Goal: Task Accomplishment & Management: Use online tool/utility

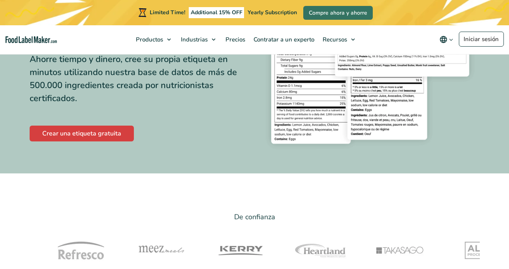
scroll to position [197, 0]
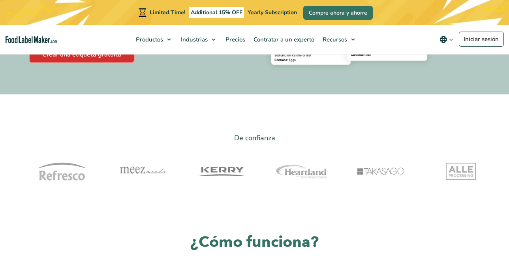
click at [100, 56] on link "Crear una etiqueta gratuita" at bounding box center [82, 55] width 104 height 16
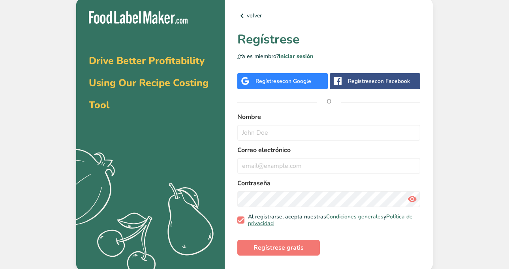
click at [299, 84] on span "con Google" at bounding box center [296, 80] width 29 height 7
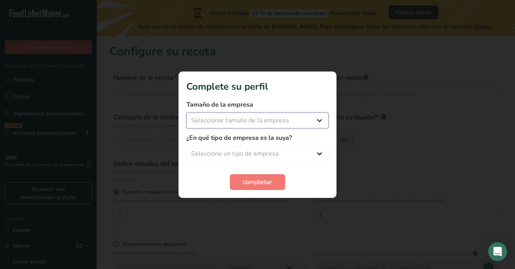
click at [273, 120] on select "Seleccionar tamaño de la empresa" at bounding box center [257, 120] width 142 height 16
select select "1"
click at [186, 112] on select "Seleccionar tamaño de la empresa Menos de 10 empleados De 10 a 50 empleados De …" at bounding box center [257, 120] width 142 height 16
click at [245, 150] on select "Seleccione un tipo de empresa Fabricante de alimentos envasados Restaurante y c…" at bounding box center [257, 154] width 142 height 16
select select "1"
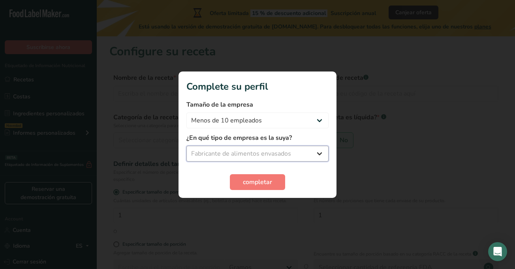
click at [186, 146] on select "Seleccione un tipo de empresa Fabricante de alimentos envasados Restaurante y c…" at bounding box center [257, 154] width 142 height 16
click at [240, 182] on button "completar" at bounding box center [257, 182] width 55 height 16
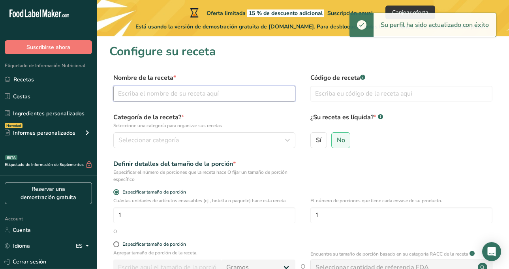
click at [228, 96] on input "text" at bounding box center [204, 94] width 182 height 16
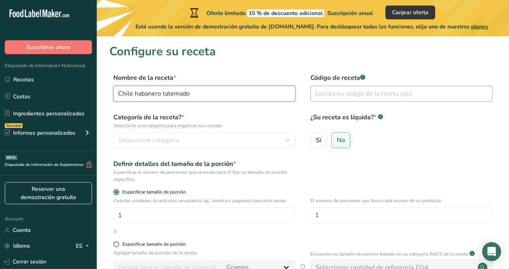
type input "Chile habanero tatemado"
click at [334, 99] on input "text" at bounding box center [401, 94] width 182 height 16
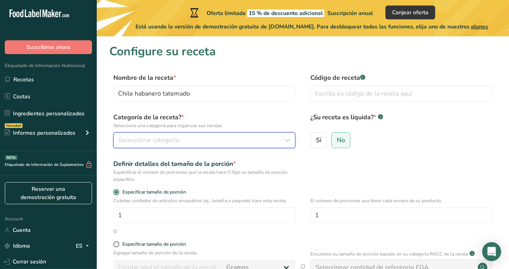
click at [197, 138] on div "Seleccionar categoría" at bounding box center [201, 139] width 167 height 9
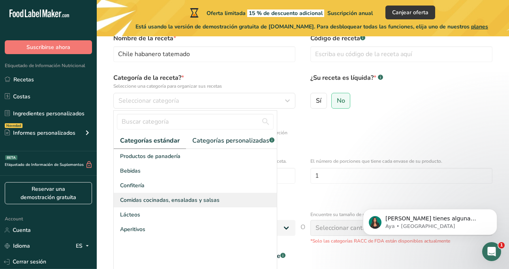
click at [152, 204] on span "Comidas cocinadas, ensaladas y salsas" at bounding box center [169, 200] width 99 height 8
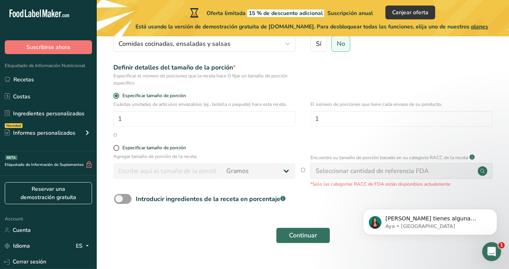
scroll to position [113, 0]
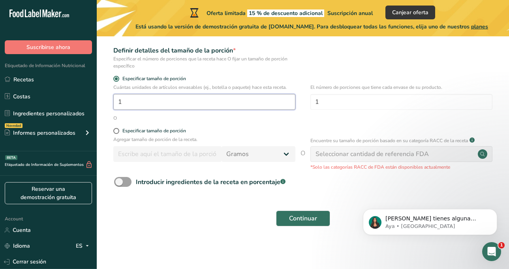
click at [171, 106] on input "1" at bounding box center [204, 102] width 182 height 16
click at [114, 130] on span at bounding box center [116, 131] width 6 height 6
click at [114, 130] on input "Especificar tamaño de porción" at bounding box center [115, 130] width 5 height 5
radio input "true"
radio input "false"
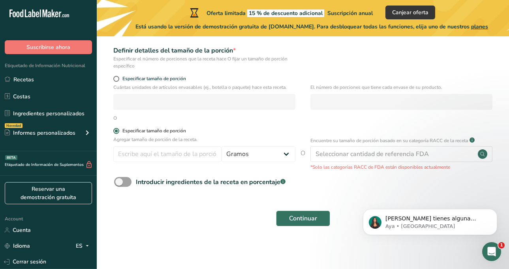
click at [114, 130] on span at bounding box center [116, 131] width 6 height 6
click at [114, 130] on input "Especificar tamaño de porción" at bounding box center [115, 130] width 5 height 5
click at [118, 129] on span at bounding box center [116, 131] width 6 height 6
click at [118, 129] on input "Especificar tamaño de porción" at bounding box center [115, 130] width 5 height 5
click at [117, 129] on span at bounding box center [116, 131] width 6 height 6
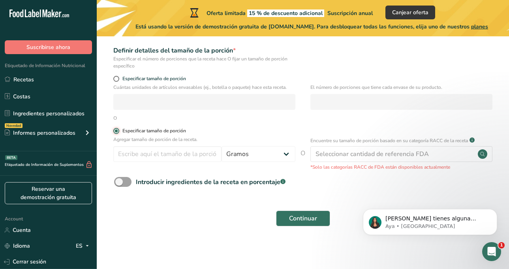
click at [117, 129] on input "Especificar tamaño de porción" at bounding box center [115, 130] width 5 height 5
click at [115, 131] on span at bounding box center [116, 131] width 6 height 6
click at [115, 131] on input "Especificar tamaño de porción" at bounding box center [115, 130] width 5 height 5
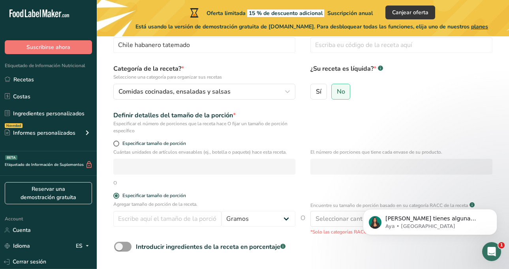
scroll to position [34, 0]
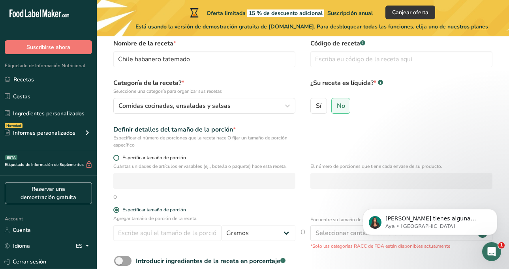
click at [118, 158] on span at bounding box center [116, 158] width 6 height 6
click at [118, 158] on input "Especificar tamaño de porción" at bounding box center [115, 157] width 5 height 5
radio input "true"
radio input "false"
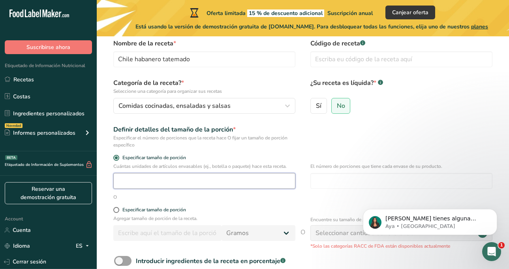
click at [125, 181] on input "number" at bounding box center [204, 181] width 182 height 16
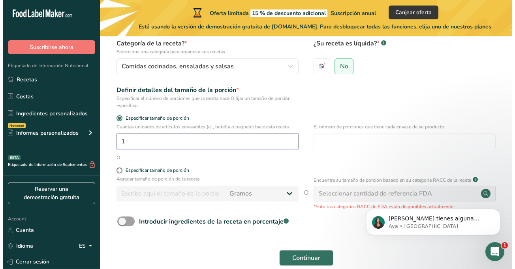
scroll to position [113, 0]
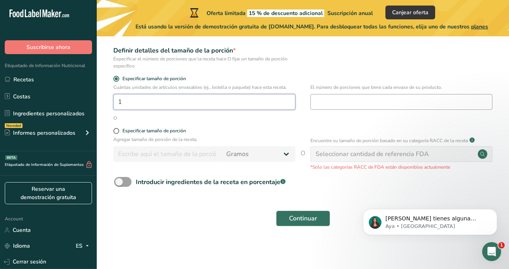
type input "1"
click at [348, 102] on input "number" at bounding box center [401, 102] width 182 height 16
click at [116, 131] on span at bounding box center [116, 131] width 6 height 6
click at [116, 131] on input "Especificar tamaño de porción" at bounding box center [115, 130] width 5 height 5
radio input "true"
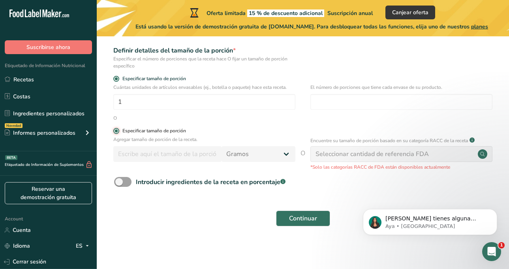
radio input "false"
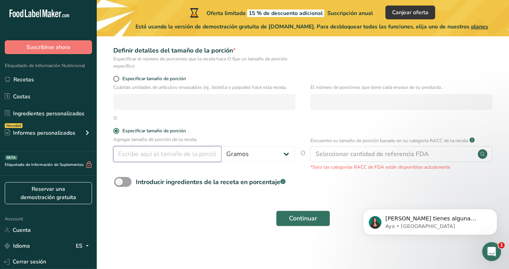
click at [143, 149] on input "number" at bounding box center [167, 154] width 108 height 16
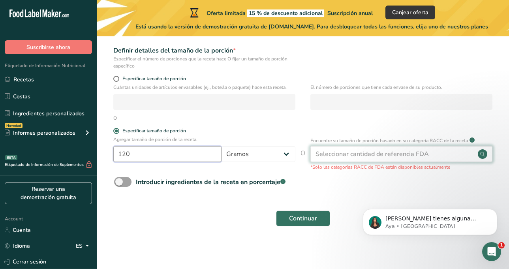
type input "120"
click at [404, 157] on div "Seleccionar cantidad de referencia FDA" at bounding box center [371, 153] width 113 height 9
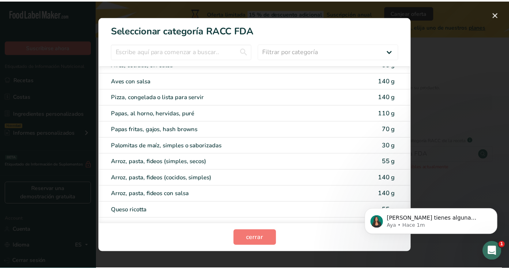
scroll to position [0, 0]
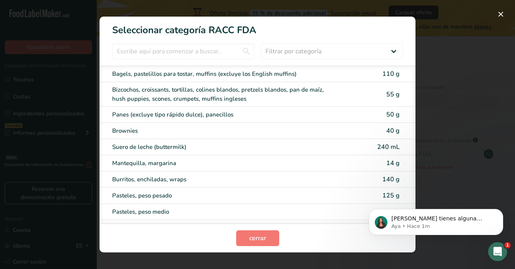
click at [227, 43] on section "Seleccionar categoría RACC FDA Filtrar por categoría Todos Productos de panader…" at bounding box center [257, 135] width 316 height 236
click at [208, 53] on input "RACC Category Selection Modal" at bounding box center [183, 51] width 142 height 16
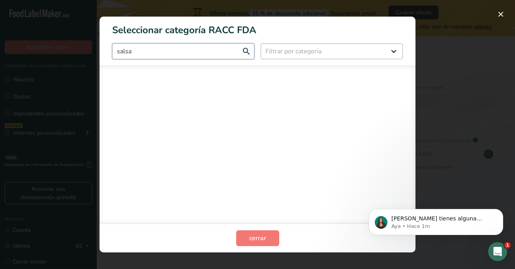
type input "salsa"
click at [290, 58] on select "Filtrar por categoría Todos Productos de panadería Bebidas Cereales y otros pro…" at bounding box center [331, 51] width 142 height 16
select select "22"
click at [260, 43] on select "Filtrar por categoría Todos Productos de panadería Bebidas Cereales y otros pro…" at bounding box center [331, 51] width 142 height 16
click at [196, 50] on input "salsa" at bounding box center [183, 51] width 142 height 16
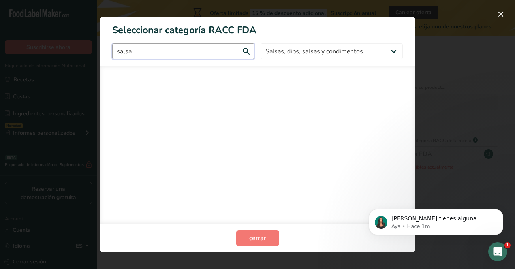
drag, startPoint x: 171, startPoint y: 59, endPoint x: 107, endPoint y: 59, distance: 64.3
click at [107, 59] on section "Seleccionar categoría RACC FDA salsa Todos Productos de panadería Bebidas Cerea…" at bounding box center [257, 135] width 316 height 236
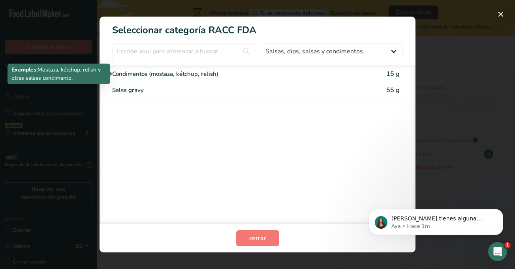
click at [215, 72] on div "Condimentos (mostaza, kétchup, relish)" at bounding box center [224, 73] width 224 height 9
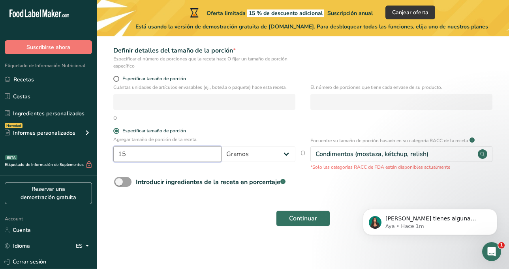
click at [187, 153] on input "15" at bounding box center [167, 154] width 108 height 16
type input "120"
click at [259, 152] on select "Gramos kg mg mcg libras onza litro mL onza líquida cucharada cucharadita taza C…" at bounding box center [258, 154] width 74 height 16
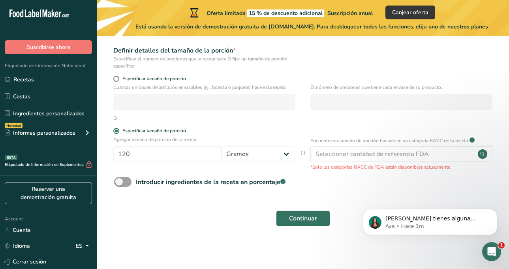
click at [162, 167] on div "Agregar tamaño de porción de la receta. 120 Gramos kg mg mcg libras onza litro …" at bounding box center [302, 153] width 387 height 35
click at [363, 185] on div "Introducir ingredientes de la receta en porcentaje .a-a{fill:#347362;}.b-a{fill…" at bounding box center [302, 185] width 387 height 16
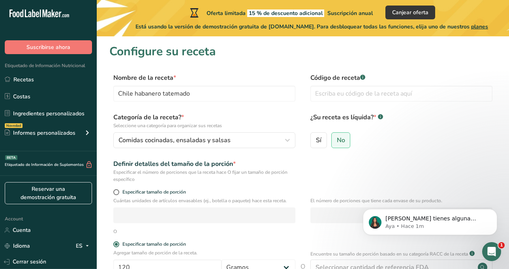
click at [362, 85] on div "Código de receta .a-a{fill:#347362;}.b-a{fill:#fff;}" at bounding box center [401, 89] width 182 height 33
click at [359, 89] on input "text" at bounding box center [401, 94] width 182 height 16
click at [321, 143] on label "Sí" at bounding box center [318, 140] width 17 height 16
click at [316, 142] on input "Sí" at bounding box center [313, 139] width 5 height 5
radio input "true"
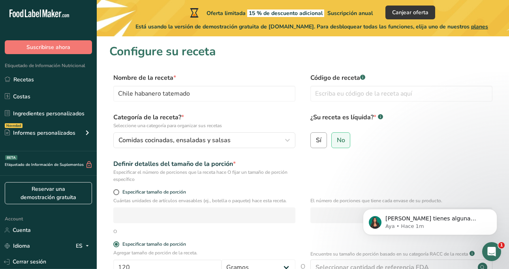
radio input "false"
select select "22"
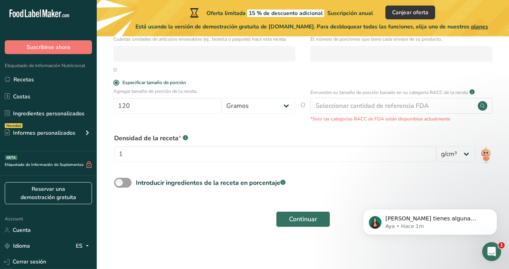
scroll to position [162, 0]
click at [125, 183] on span at bounding box center [122, 182] width 17 height 10
click at [119, 183] on input "Introducir ingredientes de la receta en porcentaje .a-a{fill:#347362;}.b-a{fill…" at bounding box center [116, 181] width 5 height 5
checkbox input "true"
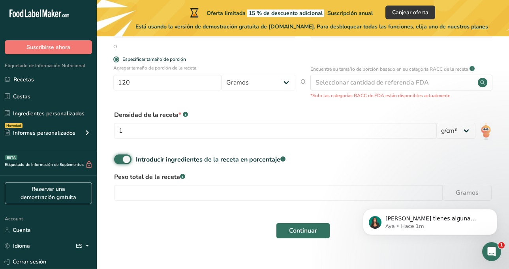
scroll to position [197, 0]
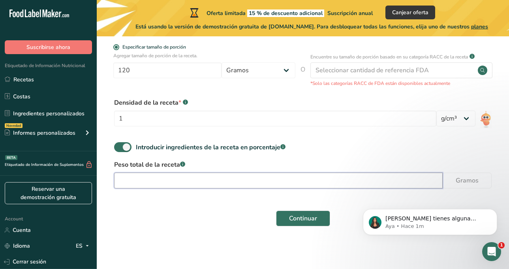
click at [175, 179] on input "number" at bounding box center [278, 180] width 328 height 16
type input "178"
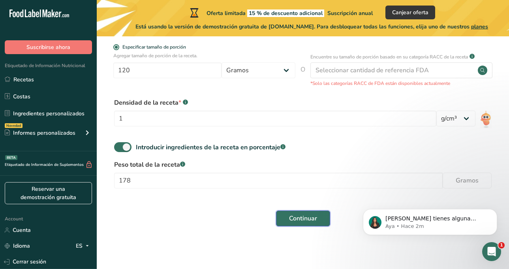
click at [303, 222] on span "Continuar" at bounding box center [303, 217] width 28 height 9
click at [494, 212] on icon "Dismiss notification" at bounding box center [494, 211] width 4 height 4
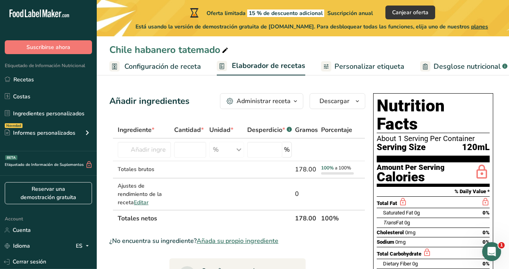
click at [278, 103] on div "Administrar receta" at bounding box center [263, 100] width 54 height 9
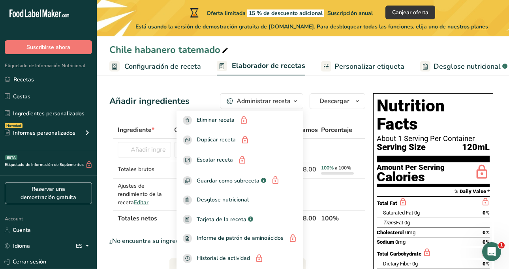
click at [286, 97] on div "Administrar receta" at bounding box center [263, 100] width 54 height 9
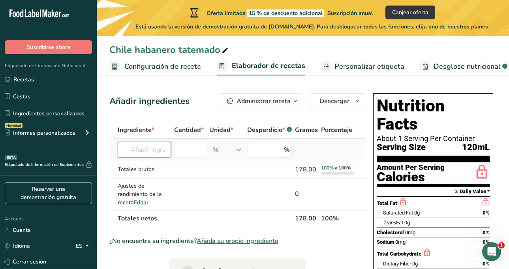
click at [164, 154] on input "text" at bounding box center [144, 150] width 53 height 16
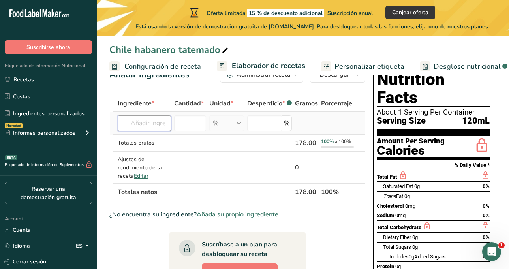
scroll to position [39, 0]
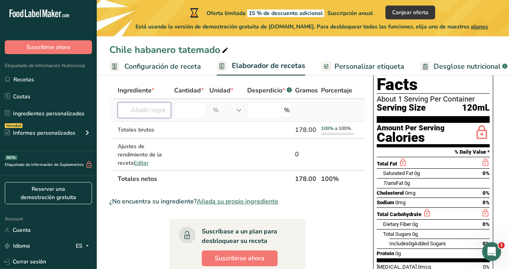
click at [159, 113] on input "text" at bounding box center [144, 110] width 53 height 16
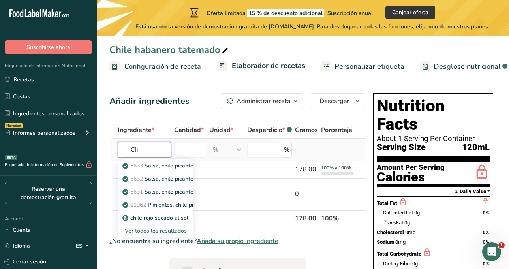
type input "C"
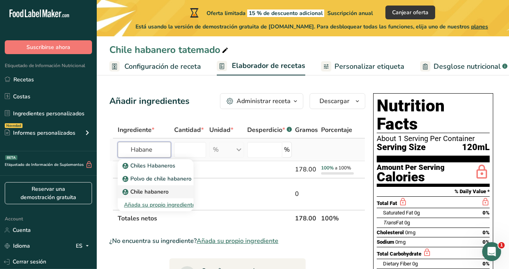
type input "Habane"
click at [153, 190] on p "Chile habanero" at bounding box center [146, 191] width 45 height 8
type input "Habanero Pepper"
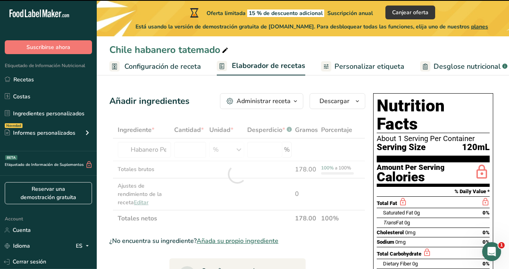
type input "0"
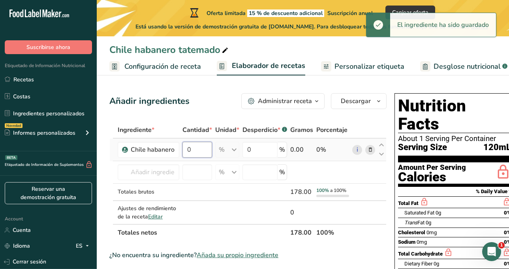
click at [197, 153] on input "0" at bounding box center [197, 150] width 30 height 16
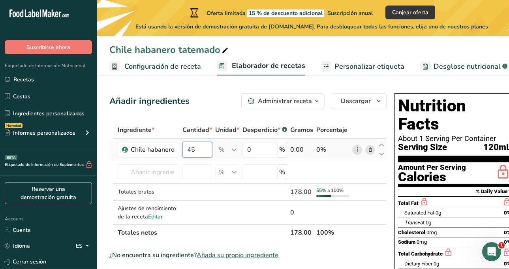
type input "45"
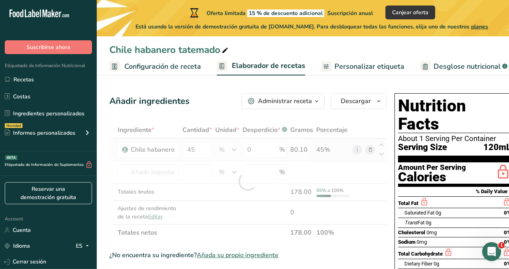
click at [327, 148] on div "Ingrediente * Cantidad * Unidad * Desperdicio * .a-a{fill:#347362;}.b-a{fill:#f…" at bounding box center [247, 181] width 277 height 119
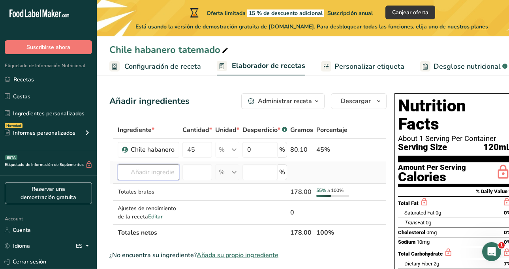
click at [172, 171] on input "text" at bounding box center [149, 172] width 62 height 16
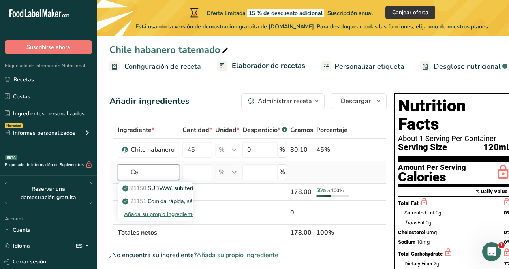
type input "C"
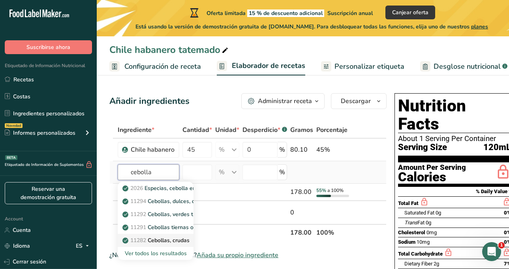
type input "cebolla"
click at [165, 240] on p "11282 Cebollas, crudas" at bounding box center [157, 240] width 66 height 8
type input "Onions, raw"
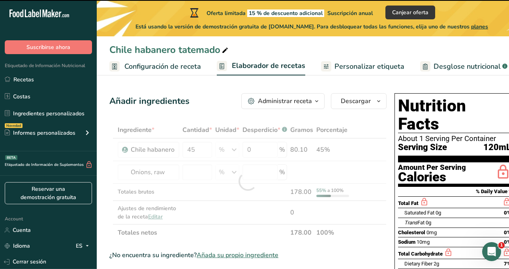
type input "0"
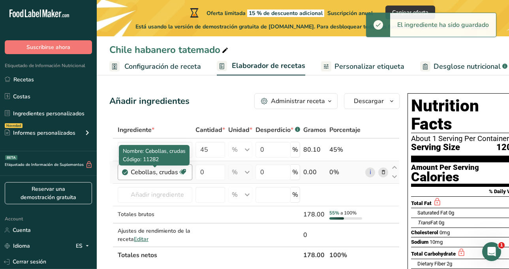
click at [176, 172] on div "Cebollas, crudas" at bounding box center [154, 171] width 47 height 9
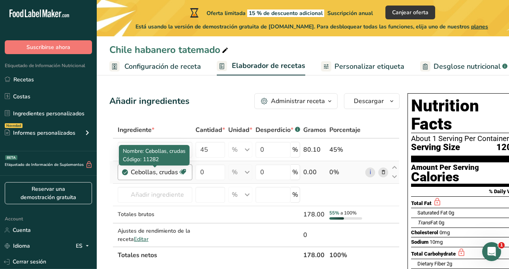
click at [176, 172] on div "Cebollas, crudas" at bounding box center [154, 171] width 47 height 9
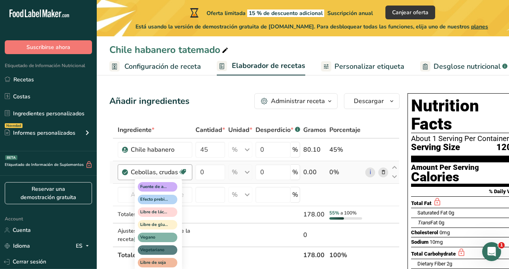
click at [186, 170] on icon at bounding box center [183, 172] width 8 height 12
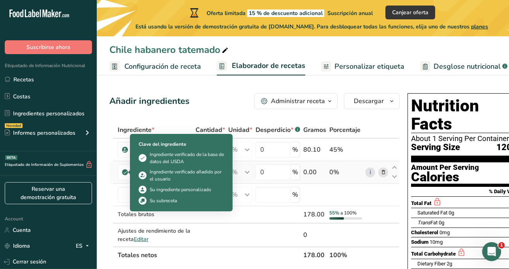
click at [124, 171] on icon at bounding box center [125, 171] width 5 height 7
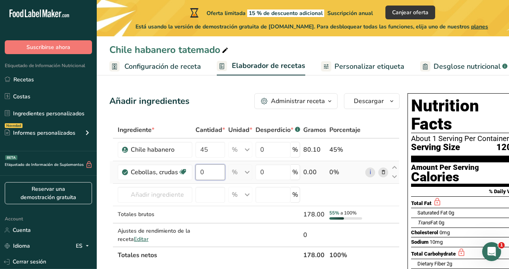
drag, startPoint x: 205, startPoint y: 172, endPoint x: 198, endPoint y: 171, distance: 6.8
click at [198, 171] on input "0" at bounding box center [210, 172] width 30 height 16
type input "35"
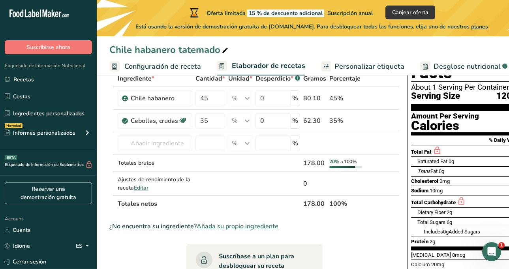
scroll to position [39, 0]
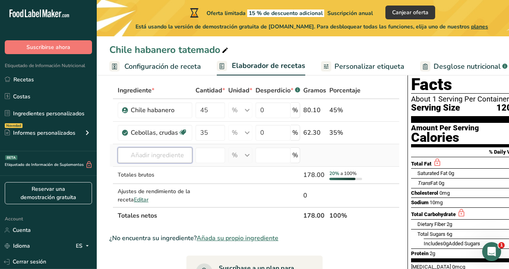
click at [154, 157] on input "text" at bounding box center [155, 155] width 75 height 16
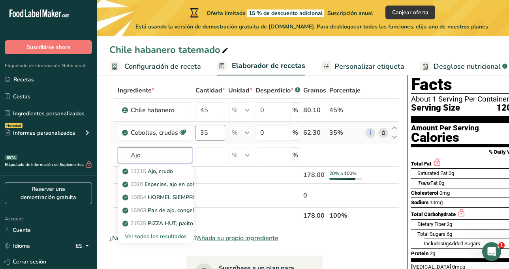
type input "Ajo"
click at [206, 132] on input "35" at bounding box center [210, 133] width 30 height 16
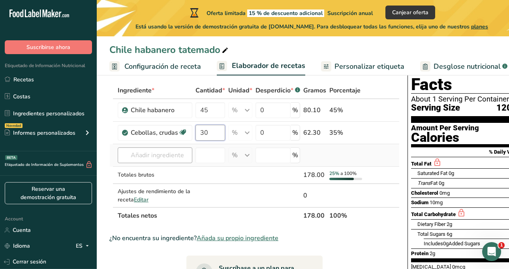
type input "30"
click at [165, 150] on div "Ingrediente * Cantidad * Unidad * Desperdicio * .a-a{fill:#347362;}.b-a{fill:#f…" at bounding box center [254, 153] width 290 height 142
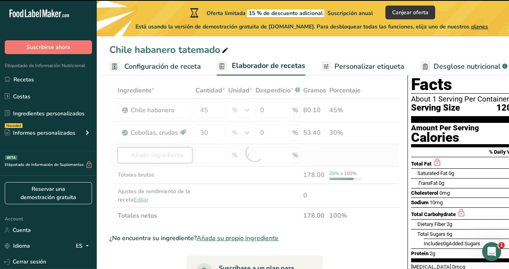
type input "A"
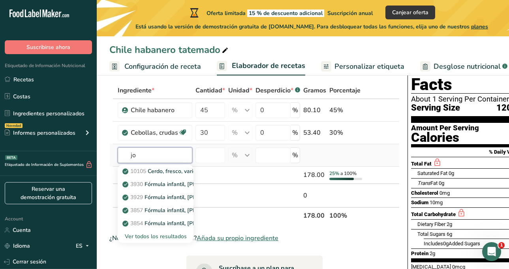
type input "j"
type input "Ajo"
click at [180, 172] on link "11215 Ajo, crudo" at bounding box center [156, 171] width 76 height 13
type input "Garlic, raw"
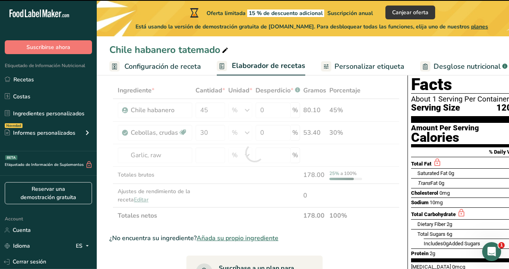
type input "0"
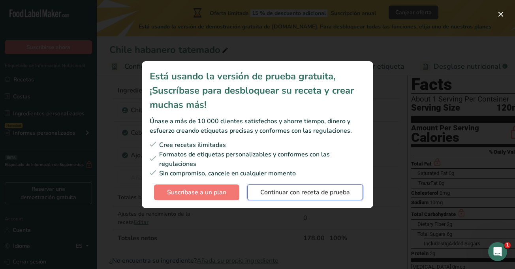
click at [286, 191] on span "Continuar con receta de prueba" at bounding box center [305, 191] width 90 height 9
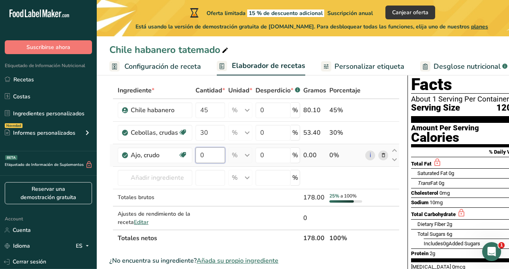
click at [215, 157] on input "0" at bounding box center [210, 155] width 30 height 16
type input "0"
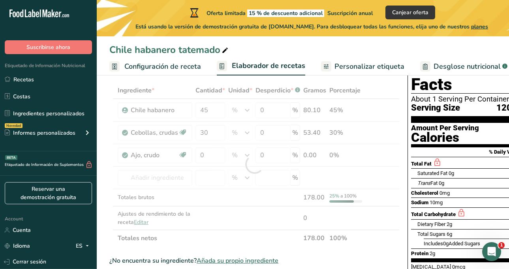
click at [311, 234] on div "Ingrediente * Cantidad * Unidad * Desperdicio * .a-a{fill:#347362;}.b-a{fill:#f…" at bounding box center [254, 164] width 290 height 164
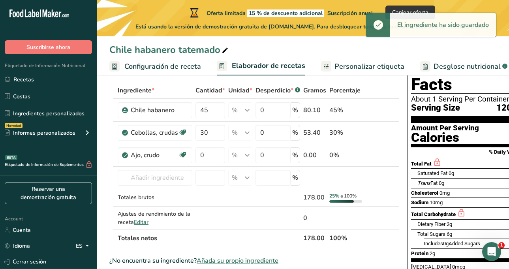
click at [311, 237] on th "178.00" at bounding box center [314, 237] width 26 height 17
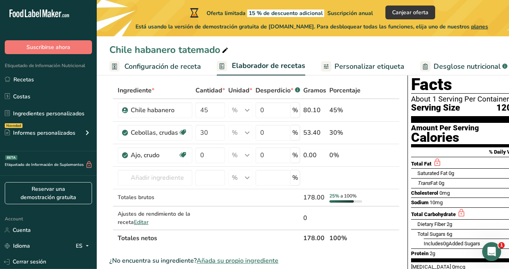
click at [309, 237] on th "178.00" at bounding box center [314, 237] width 26 height 17
click at [237, 171] on div "% Unidades de peso g kg mg Ver más Unidades de volumen litro Las unidades de vo…" at bounding box center [240, 178] width 24 height 16
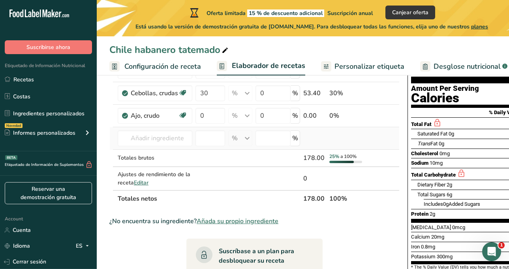
scroll to position [0, 0]
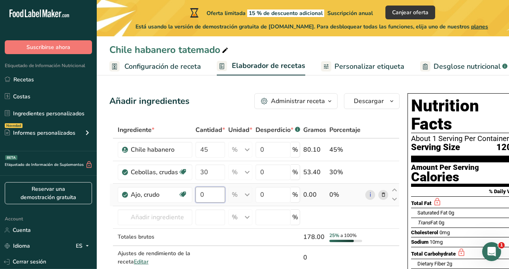
click at [206, 189] on input "0" at bounding box center [210, 195] width 30 height 16
click at [155, 216] on div "Ingrediente * Cantidad * Unidad * Desperdicio * .a-a{fill:#347362;}.b-a{fill:#f…" at bounding box center [254, 204] width 290 height 164
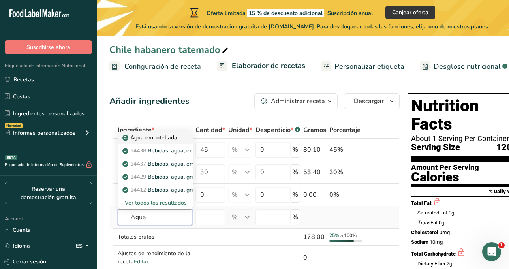
type input "Agua"
click at [168, 136] on p "Agua embotellada" at bounding box center [150, 137] width 53 height 8
type input "Water, bottled"
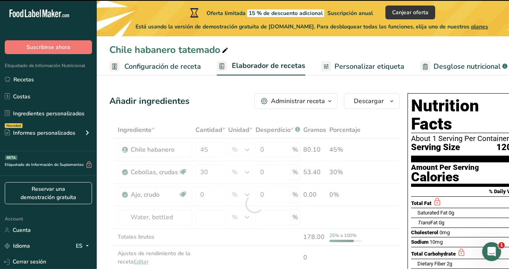
type input "0"
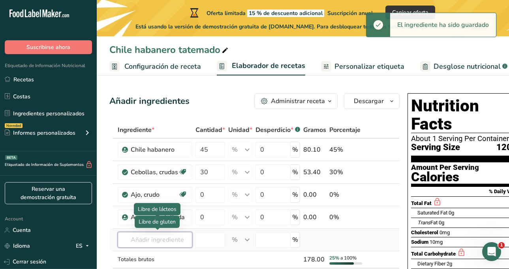
click at [120, 232] on input "text" at bounding box center [155, 240] width 75 height 16
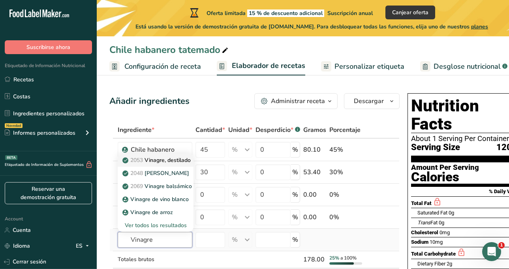
type input "Vinagre"
click at [186, 156] on p "2053 Vinagre, destilado" at bounding box center [157, 160] width 67 height 8
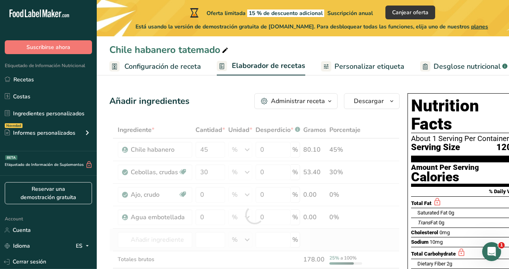
type input "Vinegar, distilled"
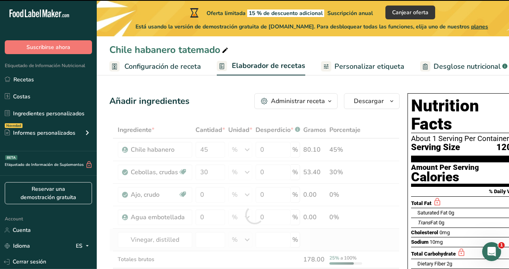
type input "0"
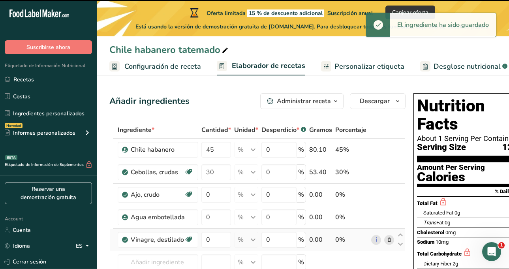
scroll to position [39, 0]
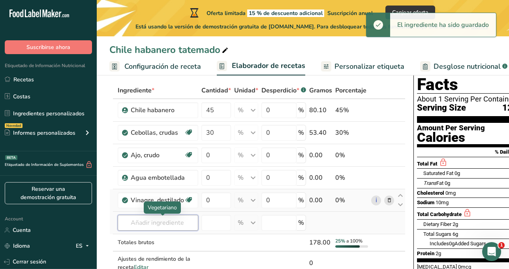
click at [129, 225] on input "text" at bounding box center [158, 223] width 80 height 16
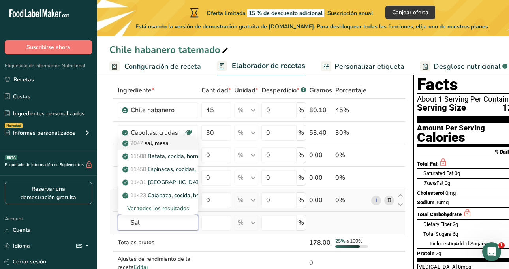
type input "Sal"
click at [154, 146] on p "2047 sal, mesa" at bounding box center [146, 143] width 45 height 8
type input "Salt, table"
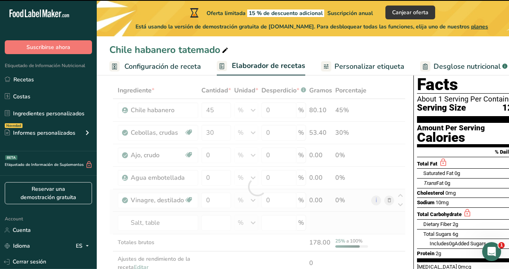
type input "0"
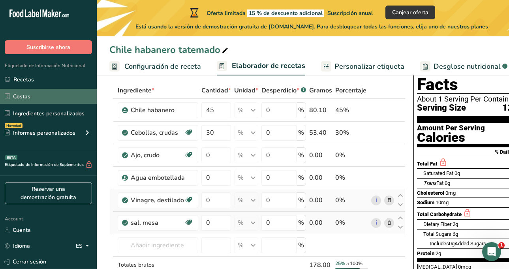
click at [31, 95] on link "Costas" at bounding box center [48, 96] width 97 height 15
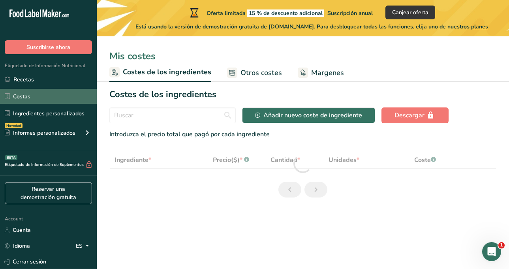
select select "1"
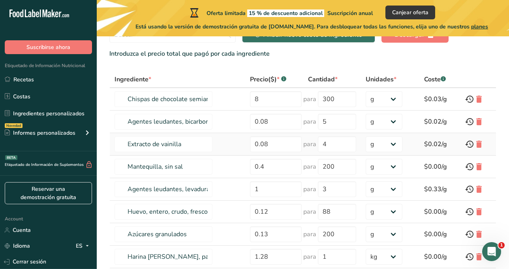
scroll to position [4, 0]
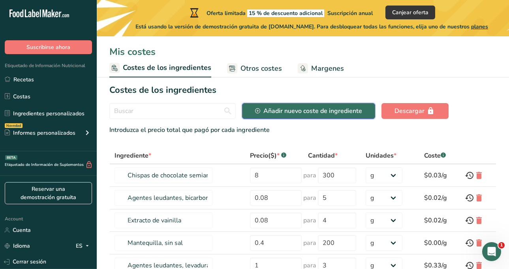
click at [295, 110] on div "Añadir nuevo coste de ingrediente" at bounding box center [308, 110] width 107 height 9
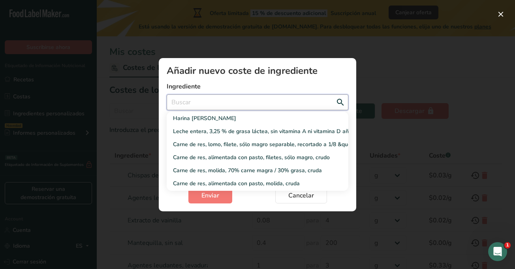
click at [197, 99] on input "Add New Ingredient Cost Modal" at bounding box center [258, 102] width 182 height 16
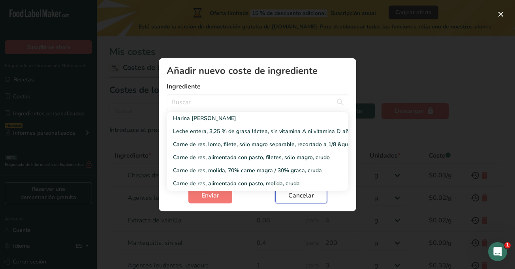
click at [296, 198] on span "Cancelar" at bounding box center [301, 195] width 26 height 9
select select "Add New Ingredient Cost Modal"
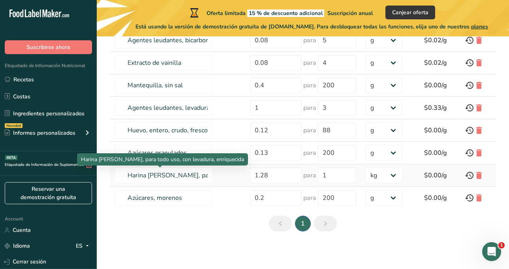
scroll to position [162, 0]
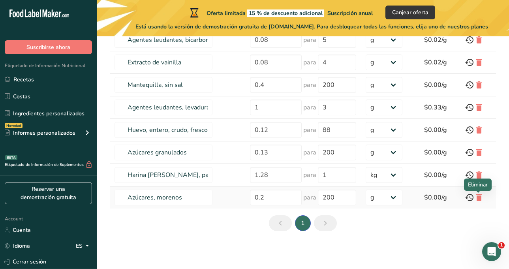
click at [477, 201] on icon at bounding box center [478, 197] width 9 height 14
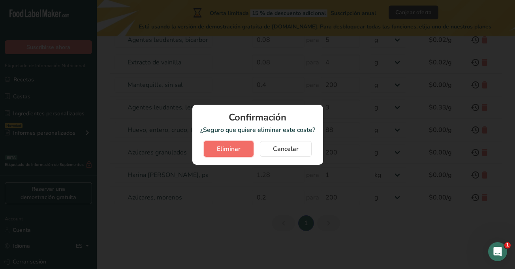
click at [243, 144] on button "Eliminar" at bounding box center [229, 149] width 50 height 16
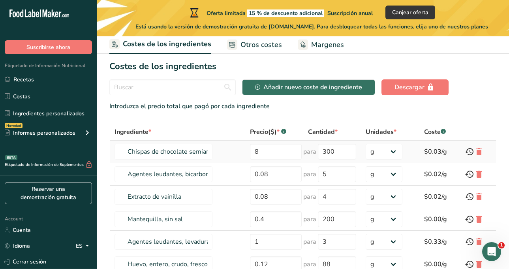
scroll to position [21, 0]
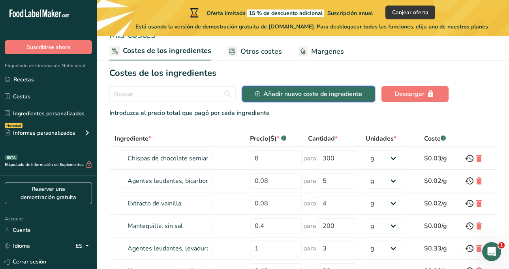
click at [289, 94] on div "Añadir nuevo coste de ingrediente" at bounding box center [308, 93] width 107 height 9
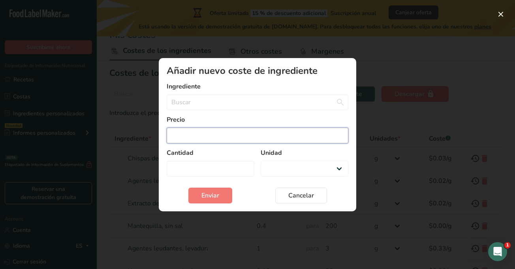
click at [201, 137] on input "Add New Ingredient Cost Modal" at bounding box center [258, 135] width 182 height 16
click at [375, 54] on div "Add New Ingredient Cost Modal" at bounding box center [257, 134] width 515 height 269
select select "Add New Ingredient Cost Modal"
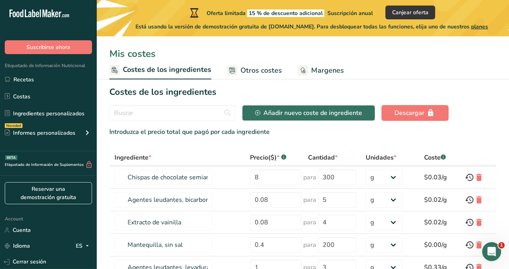
scroll to position [0, 0]
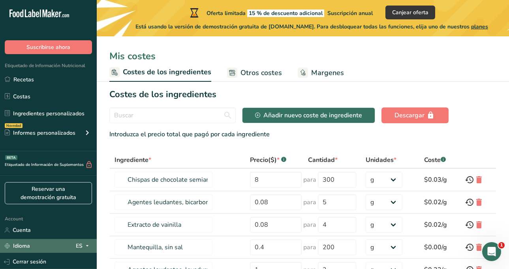
drag, startPoint x: 19, startPoint y: 266, endPoint x: 18, endPoint y: 250, distance: 15.4
click at [19, 266] on link "Cerrar sesión" at bounding box center [48, 262] width 97 height 14
